Goal: Transaction & Acquisition: Purchase product/service

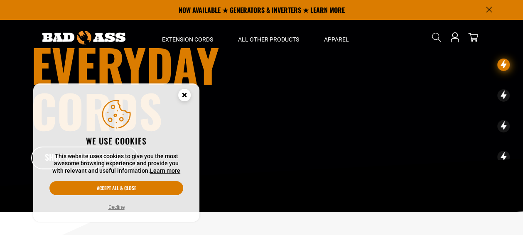
click at [181, 93] on circle "Cookie Consent" at bounding box center [184, 95] width 12 height 12
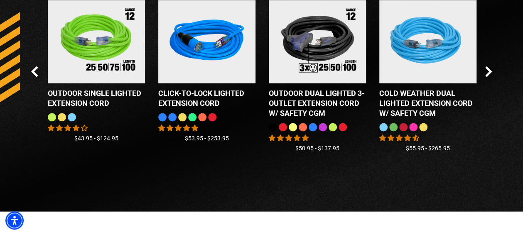
scroll to position [717, 0]
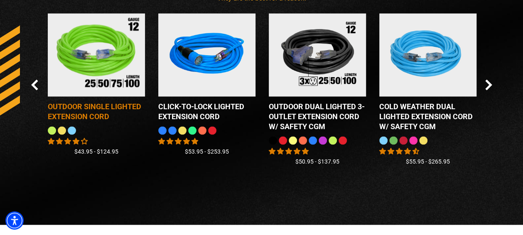
click at [123, 110] on div "Outdoor Single Lighted Extension Cord" at bounding box center [96, 111] width 97 height 20
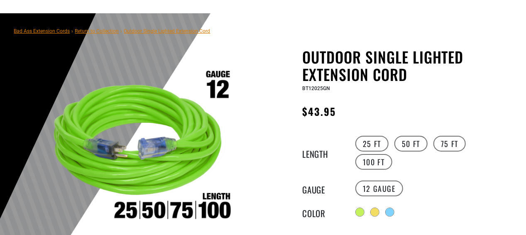
scroll to position [83, 0]
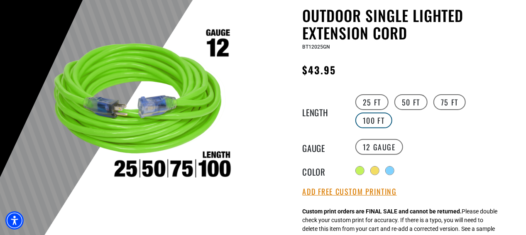
click at [382, 117] on label "100 FT" at bounding box center [373, 120] width 37 height 16
